Goal: Information Seeking & Learning: Learn about a topic

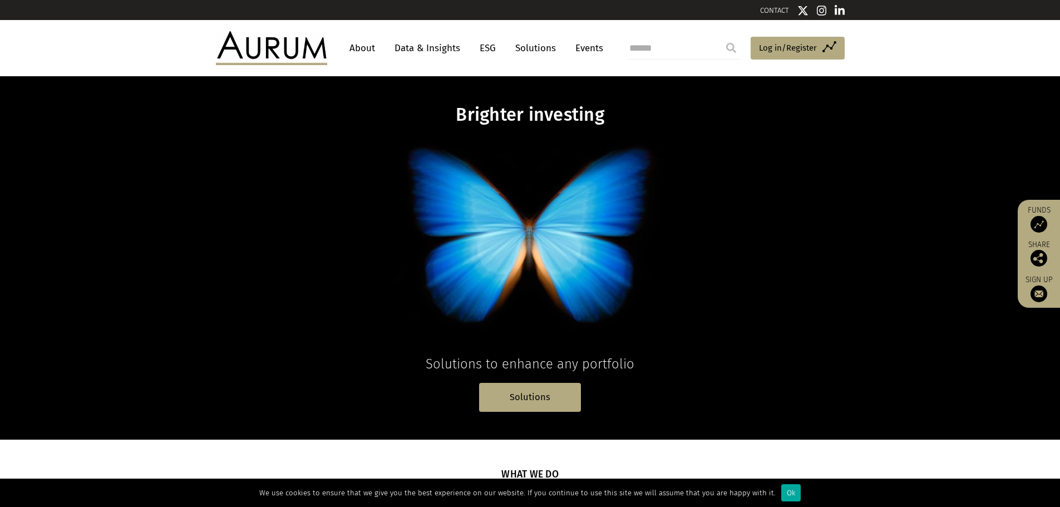
click at [366, 43] on link "About" at bounding box center [362, 48] width 37 height 21
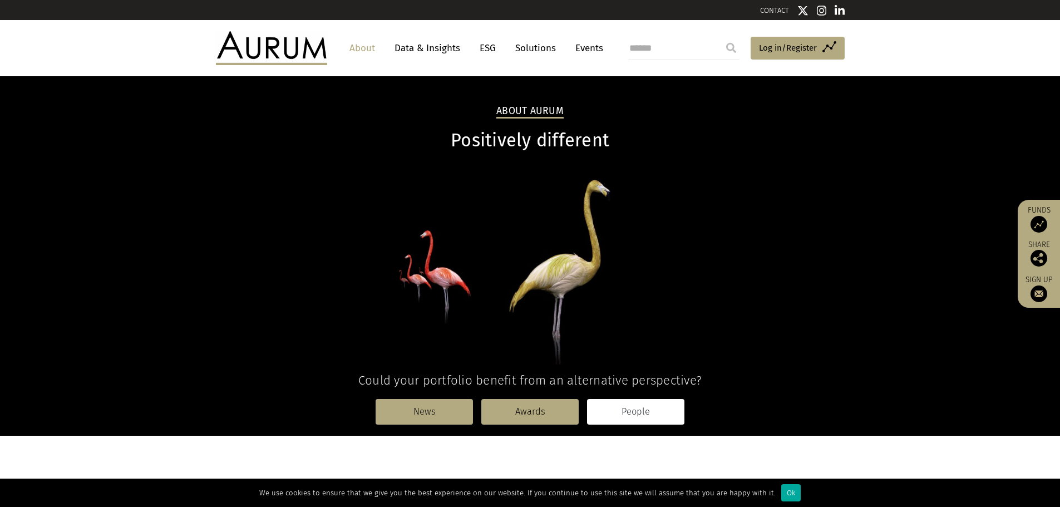
click at [637, 405] on link "People" at bounding box center [635, 412] width 97 height 26
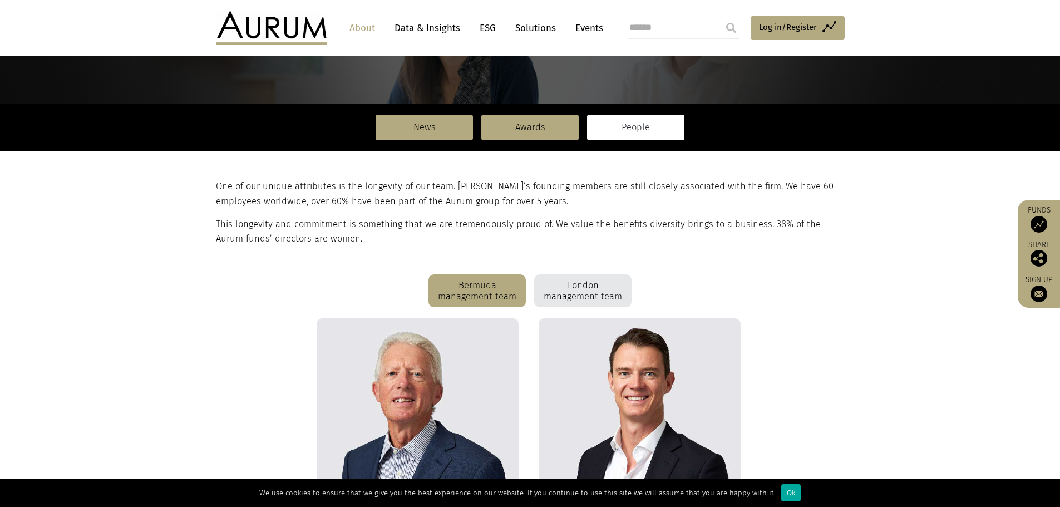
scroll to position [111, 0]
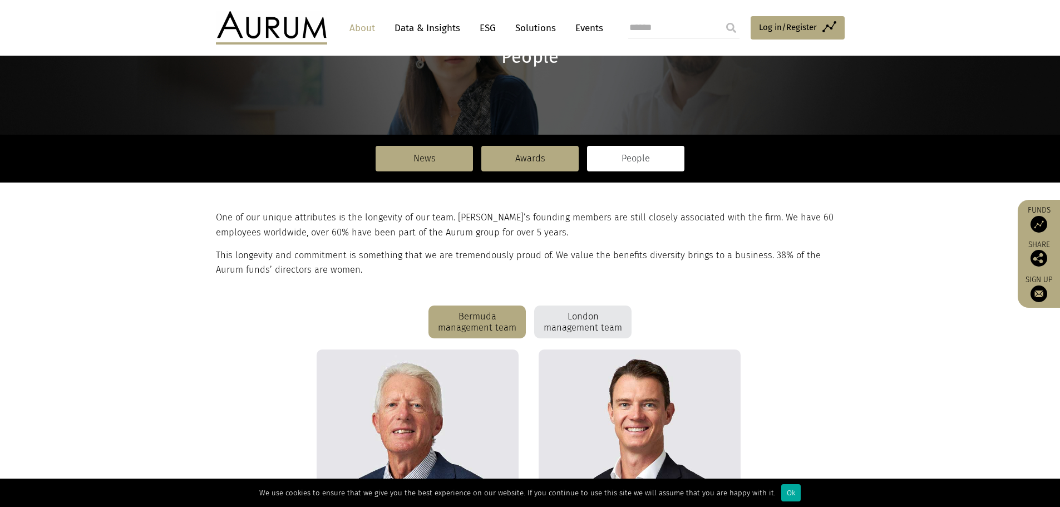
click at [602, 302] on section "One of our unique attributes is the longevity of our team. [PERSON_NAME]’s foun…" at bounding box center [530, 244] width 1060 height 123
click at [602, 318] on div "London management team" at bounding box center [582, 322] width 97 height 33
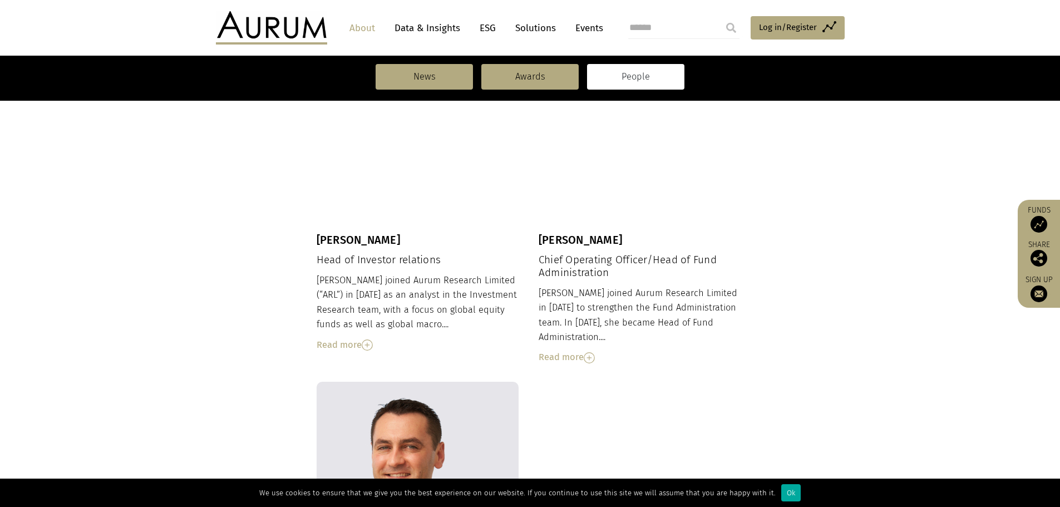
scroll to position [828, 0]
